Goal: Transaction & Acquisition: Book appointment/travel/reservation

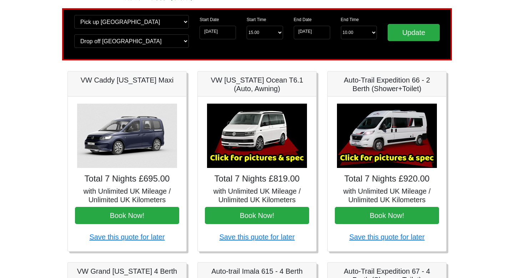
scroll to position [49, 0]
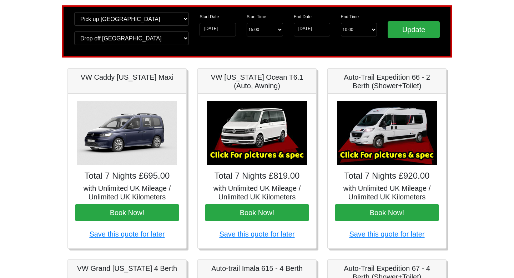
click at [402, 130] on img at bounding box center [387, 133] width 100 height 64
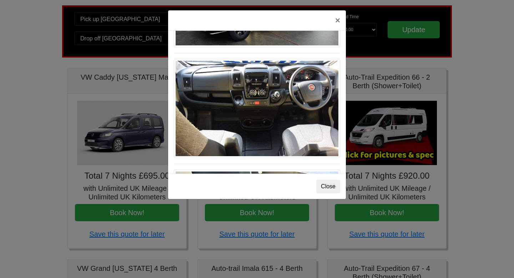
scroll to position [758, 0]
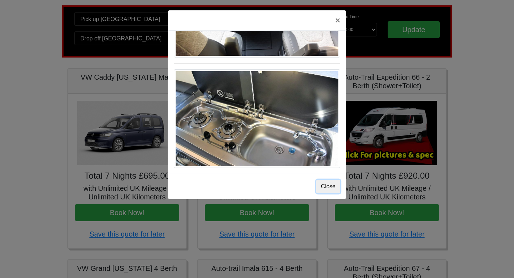
click at [326, 193] on button "Close" at bounding box center [328, 187] width 24 height 14
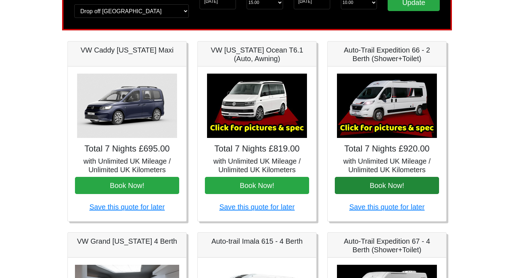
scroll to position [71, 0]
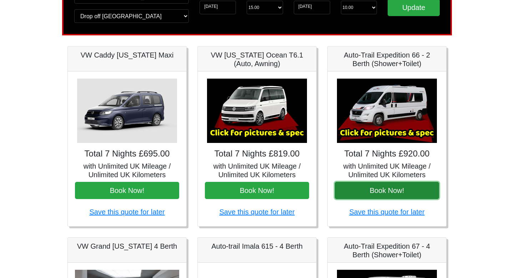
click at [383, 188] on button "Book Now!" at bounding box center [387, 190] width 104 height 17
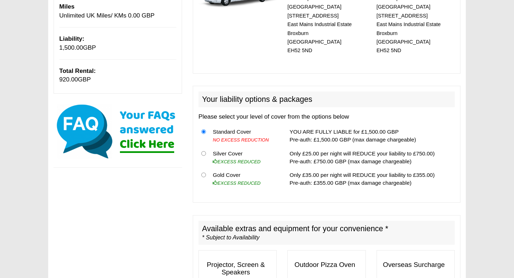
scroll to position [157, 0]
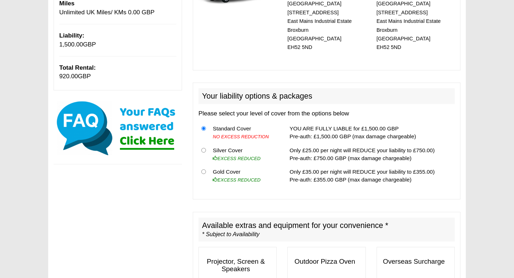
click at [207, 165] on th at bounding box center [204, 175] width 11 height 21
click at [205, 169] on input "radio" at bounding box center [203, 171] width 5 height 5
radio input "true"
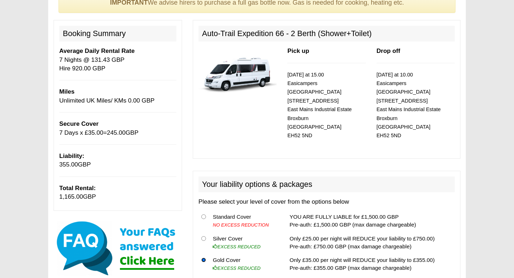
scroll to position [0, 0]
